Goal: Task Accomplishment & Management: Use online tool/utility

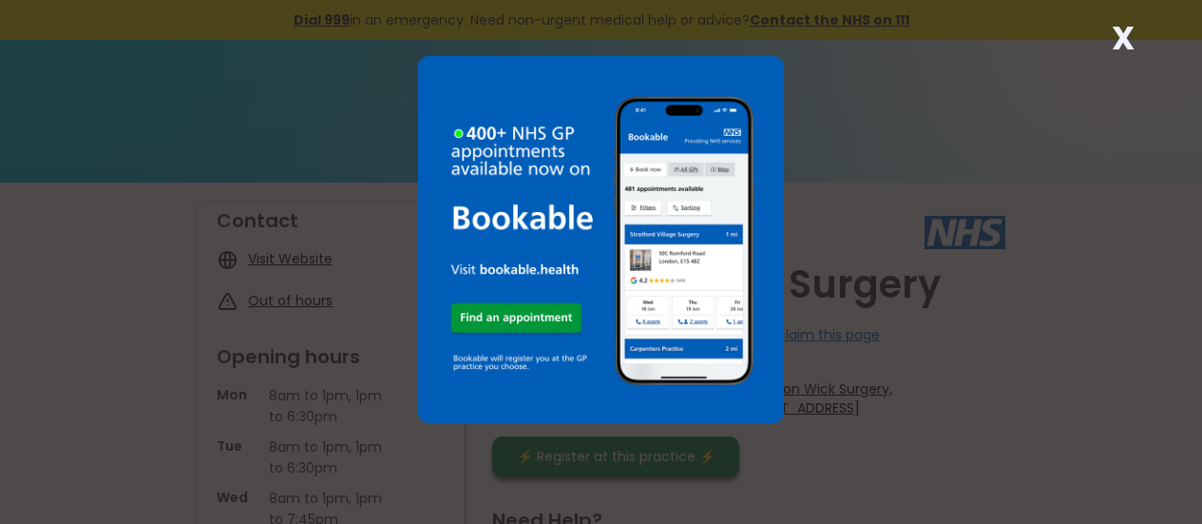
click at [874, 151] on div "X" at bounding box center [601, 262] width 1202 height 524
click at [753, 67] on img at bounding box center [601, 239] width 367 height 367
click at [894, 91] on div "X" at bounding box center [601, 262] width 1202 height 524
click at [1128, 31] on strong "X" at bounding box center [1123, 38] width 23 height 46
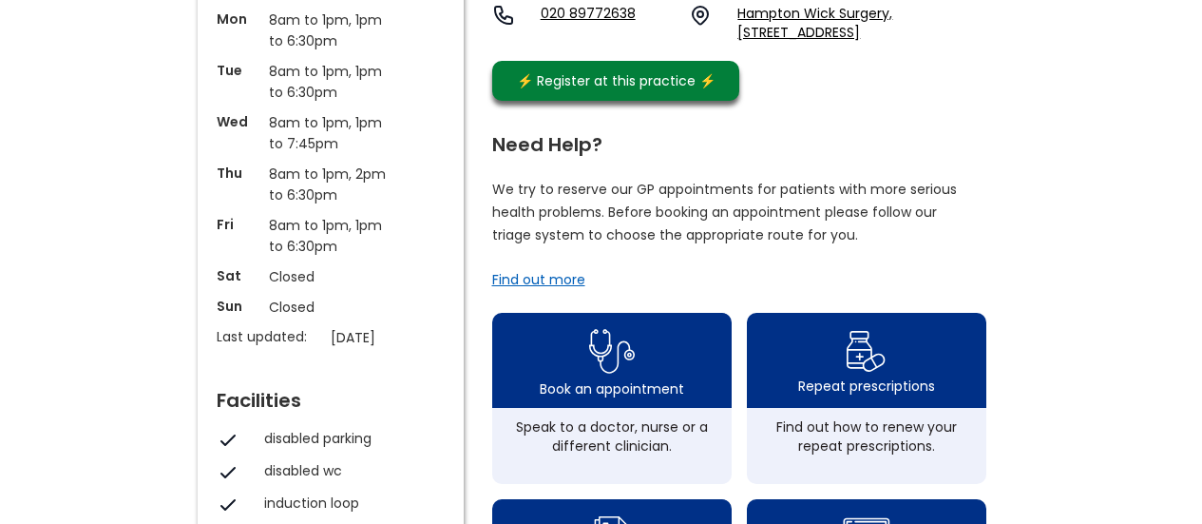
scroll to position [380, 0]
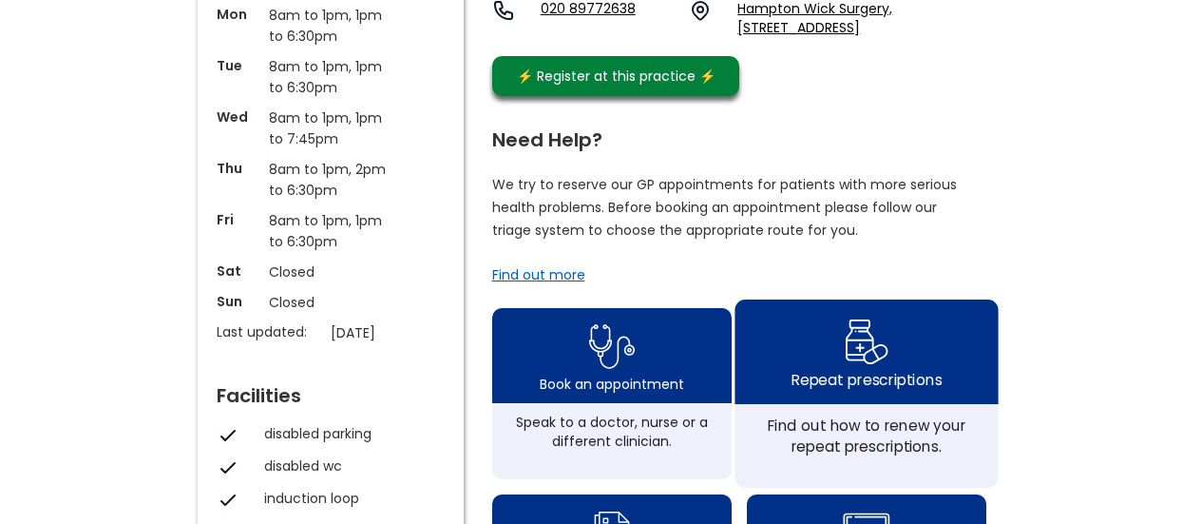
click at [840, 351] on div "Repeat prescriptions" at bounding box center [866, 351] width 263 height 105
